Goal: Task Accomplishment & Management: Use online tool/utility

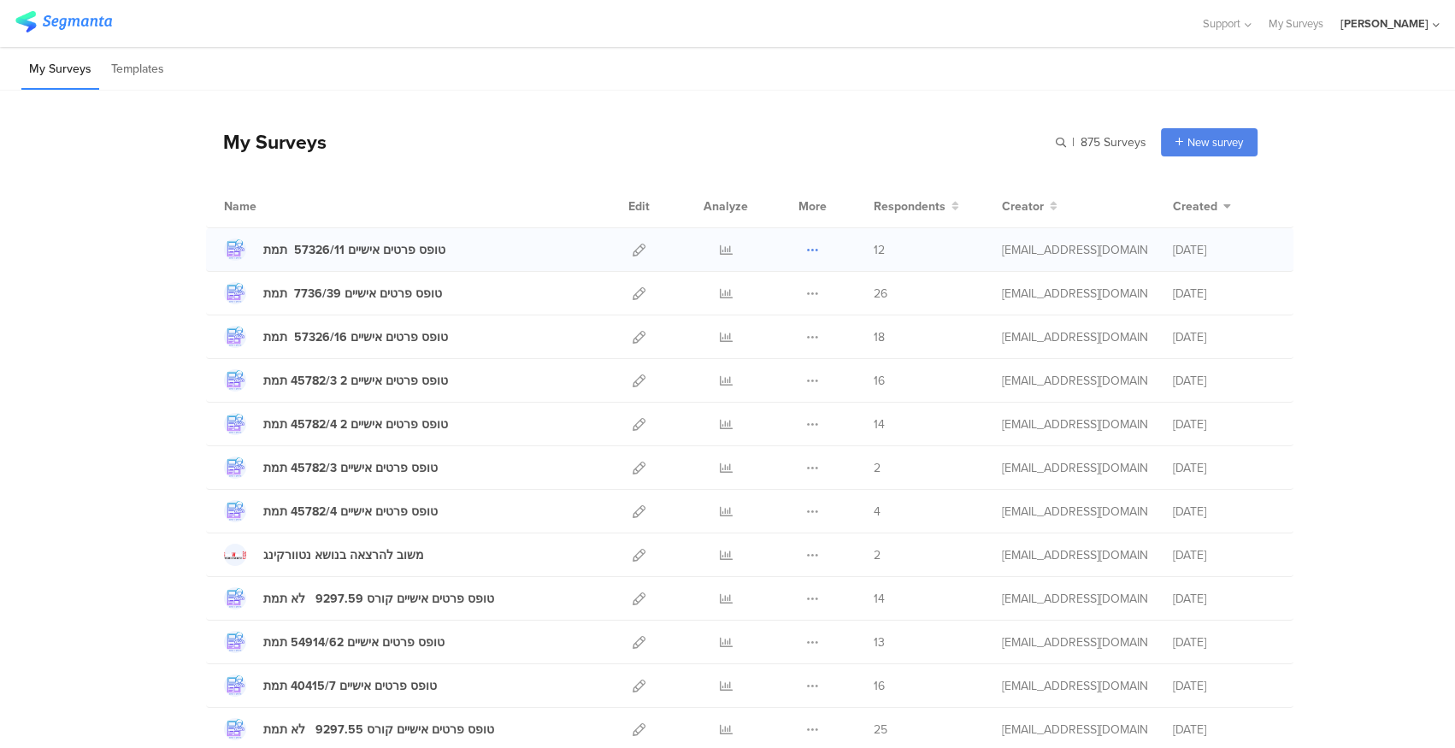
click at [814, 245] on div "Duplicate Export [GEOGRAPHIC_DATA]" at bounding box center [812, 249] width 37 height 43
click at [807, 248] on icon at bounding box center [812, 250] width 13 height 13
click at [773, 296] on button "Duplicate" at bounding box center [779, 293] width 94 height 31
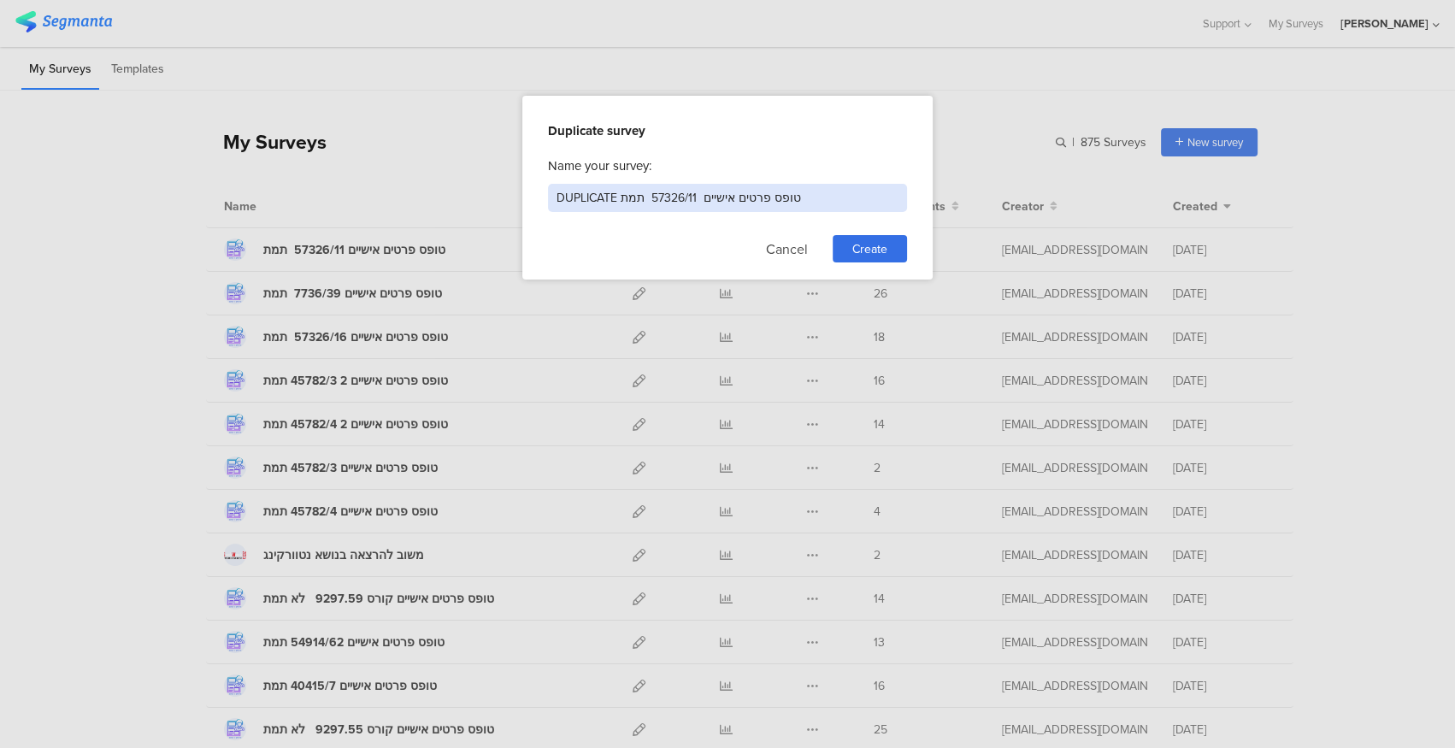
drag, startPoint x: 615, startPoint y: 198, endPoint x: 549, endPoint y: 206, distance: 67.1
click at [549, 206] on input "DUPLICATE טופס פרטים אישיים 57326/11 תמת" at bounding box center [727, 198] width 359 height 28
drag, startPoint x: 588, startPoint y: 199, endPoint x: 635, endPoint y: 191, distance: 47.6
click at [635, 191] on input "טופס פרטים אישיים 57326/11 תמת" at bounding box center [727, 198] width 359 height 28
click at [585, 201] on input "טופס פרטים אישיים 5732 6/11 תמת" at bounding box center [727, 198] width 359 height 28
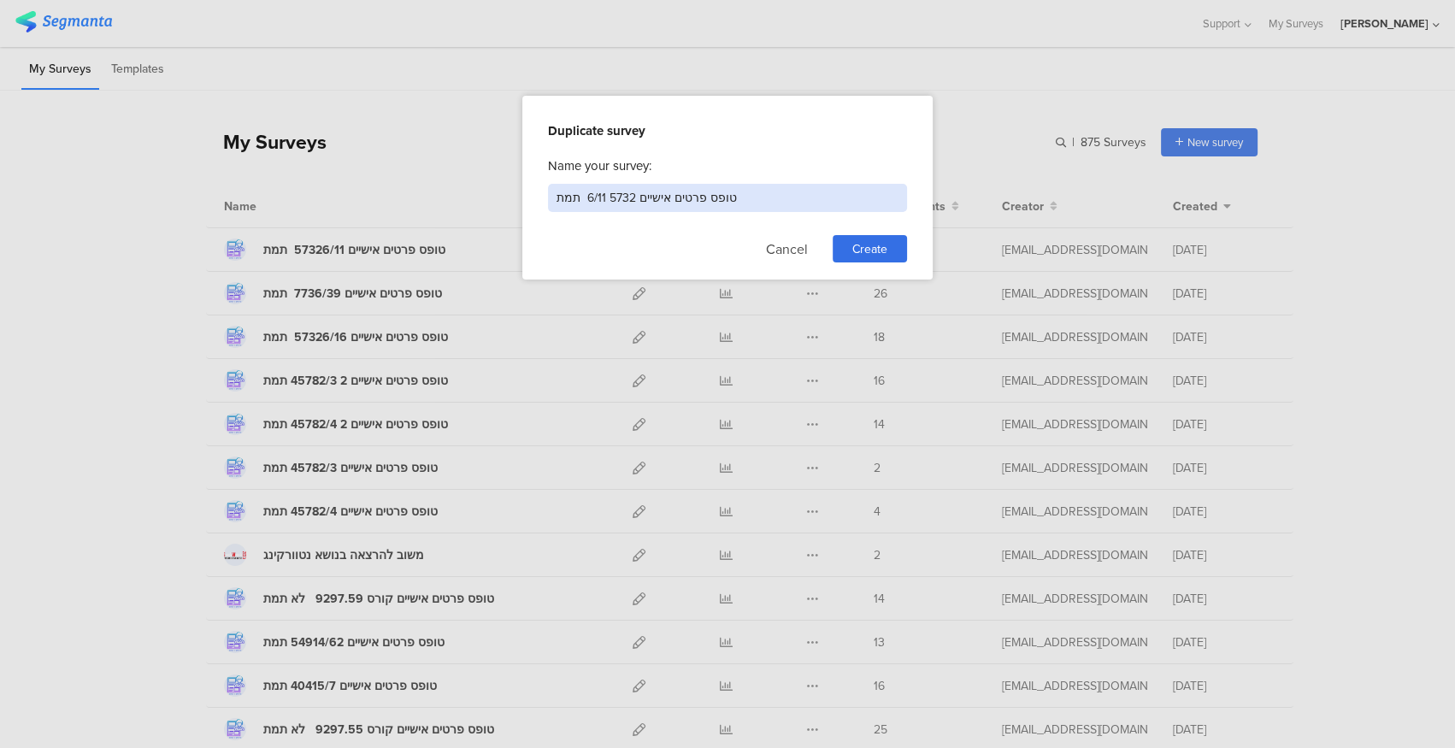
drag, startPoint x: 593, startPoint y: 196, endPoint x: 615, endPoint y: 196, distance: 22.2
click at [615, 196] on input "טופס פרטים אישיים 5732 6/11 תמת" at bounding box center [727, 198] width 359 height 28
click at [588, 197] on input "טופס פרטים אישיים 5/11 תמת" at bounding box center [727, 198] width 359 height 28
click at [585, 200] on input "טופס פרטים אישיים 15683.תמת" at bounding box center [727, 198] width 359 height 28
click at [579, 196] on input "טופס פרטים אישיים 15683.תמת" at bounding box center [727, 198] width 359 height 28
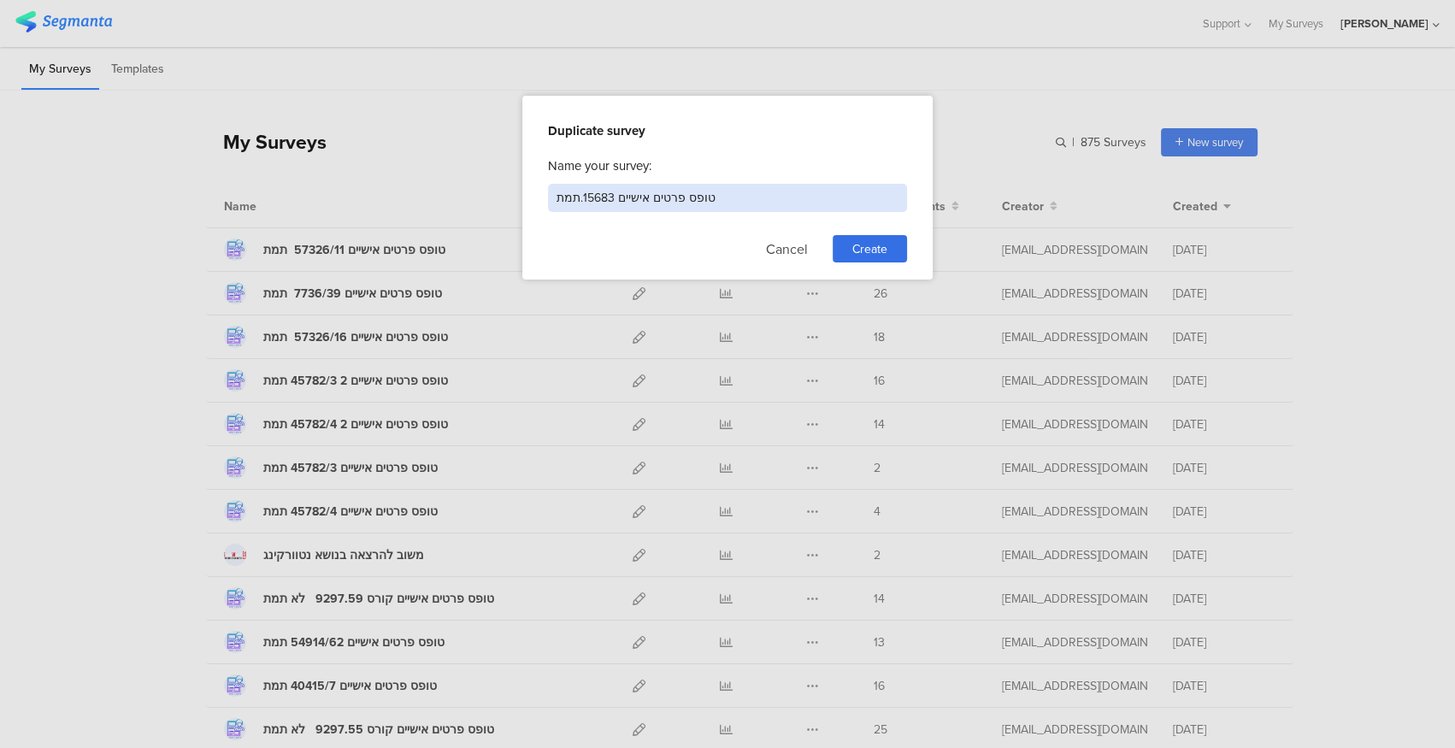
click at [586, 202] on input "טופס פרטים אישיים 15683.תמת" at bounding box center [727, 198] width 359 height 28
click at [629, 196] on input "טופס פרטים אישיים ./715683.תמת" at bounding box center [727, 198] width 359 height 28
drag, startPoint x: 586, startPoint y: 196, endPoint x: 632, endPoint y: 197, distance: 46.2
click at [632, 197] on input "טופס פרטים אישיים 7/715683.תמת" at bounding box center [727, 198] width 359 height 28
click at [585, 193] on input "טופס פרטים אישיים 15683/7.תמת" at bounding box center [727, 198] width 359 height 28
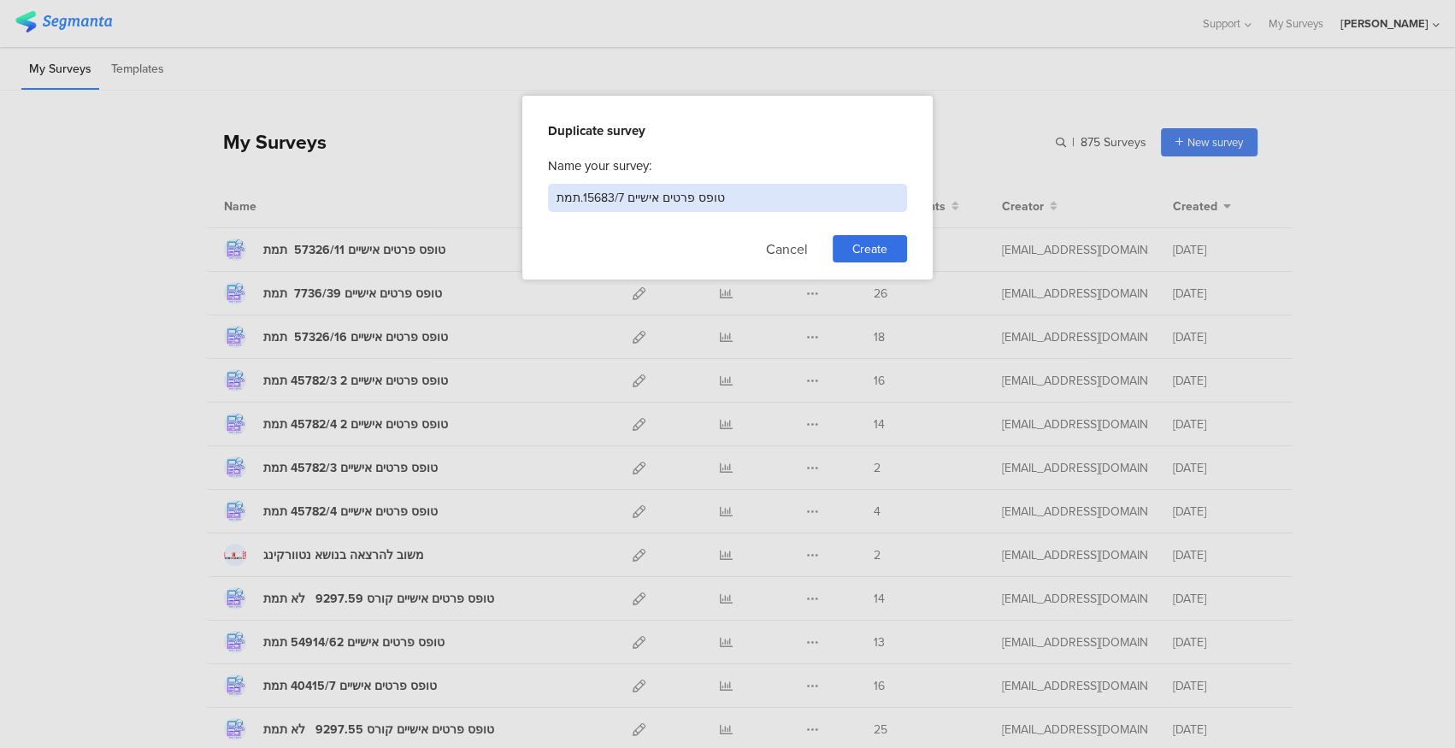
type input "טופס פרטים אישיים 15683/7.תמת"
click at [600, 230] on div "Name your survey: טופס פרטים אישיים 15683/7.תמת Cancel Create" at bounding box center [727, 209] width 359 height 106
click at [873, 250] on span "Create" at bounding box center [869, 249] width 35 height 18
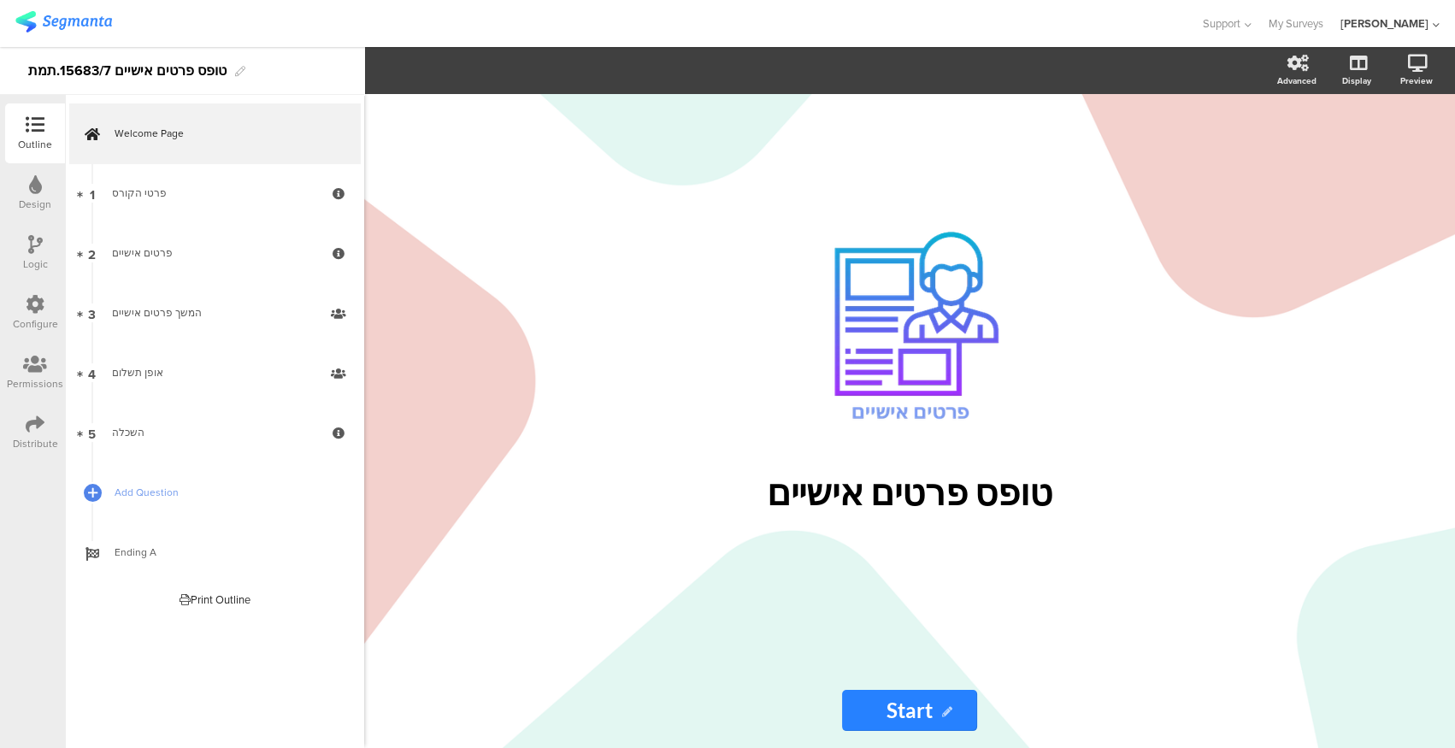
click at [37, 426] on icon at bounding box center [35, 424] width 19 height 19
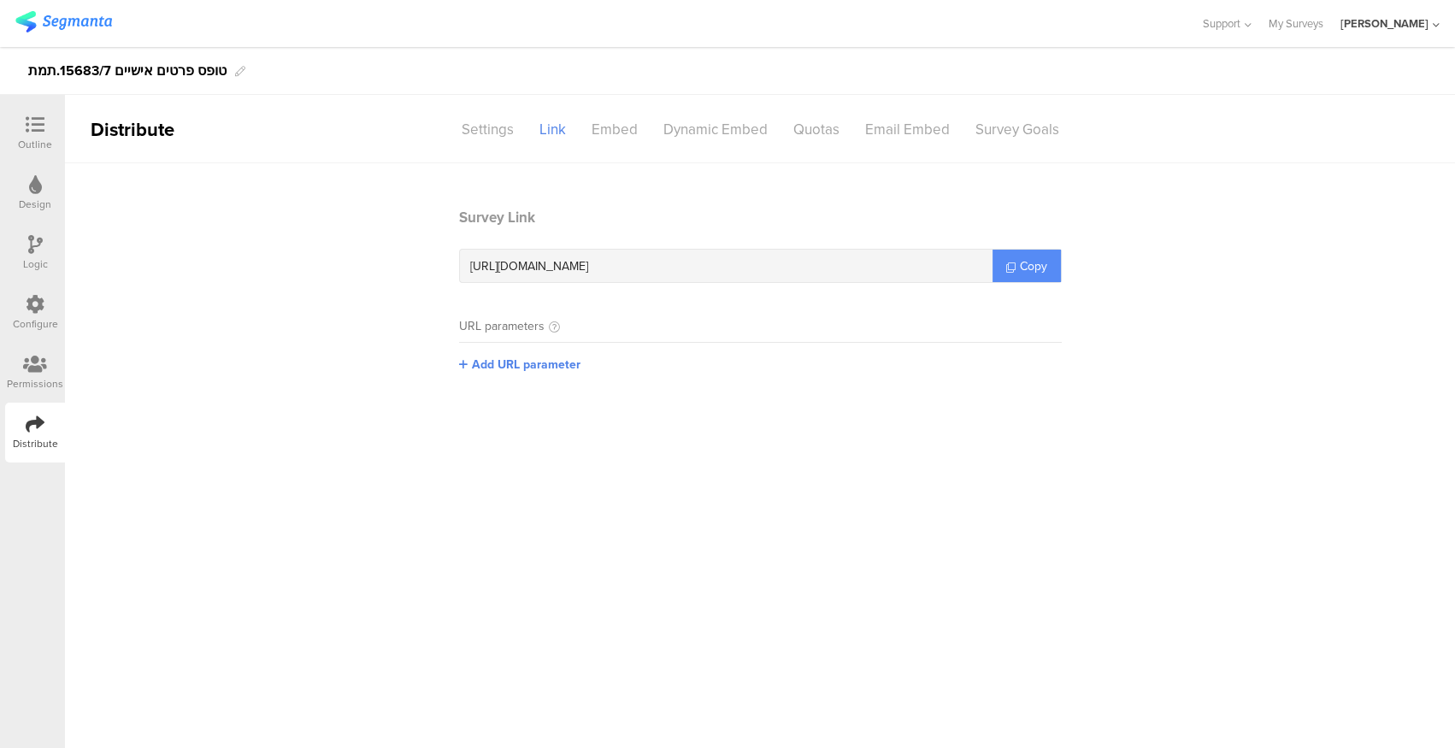
click at [1036, 264] on span "Copy" at bounding box center [1033, 266] width 27 height 18
